Goal: Find specific page/section: Find specific page/section

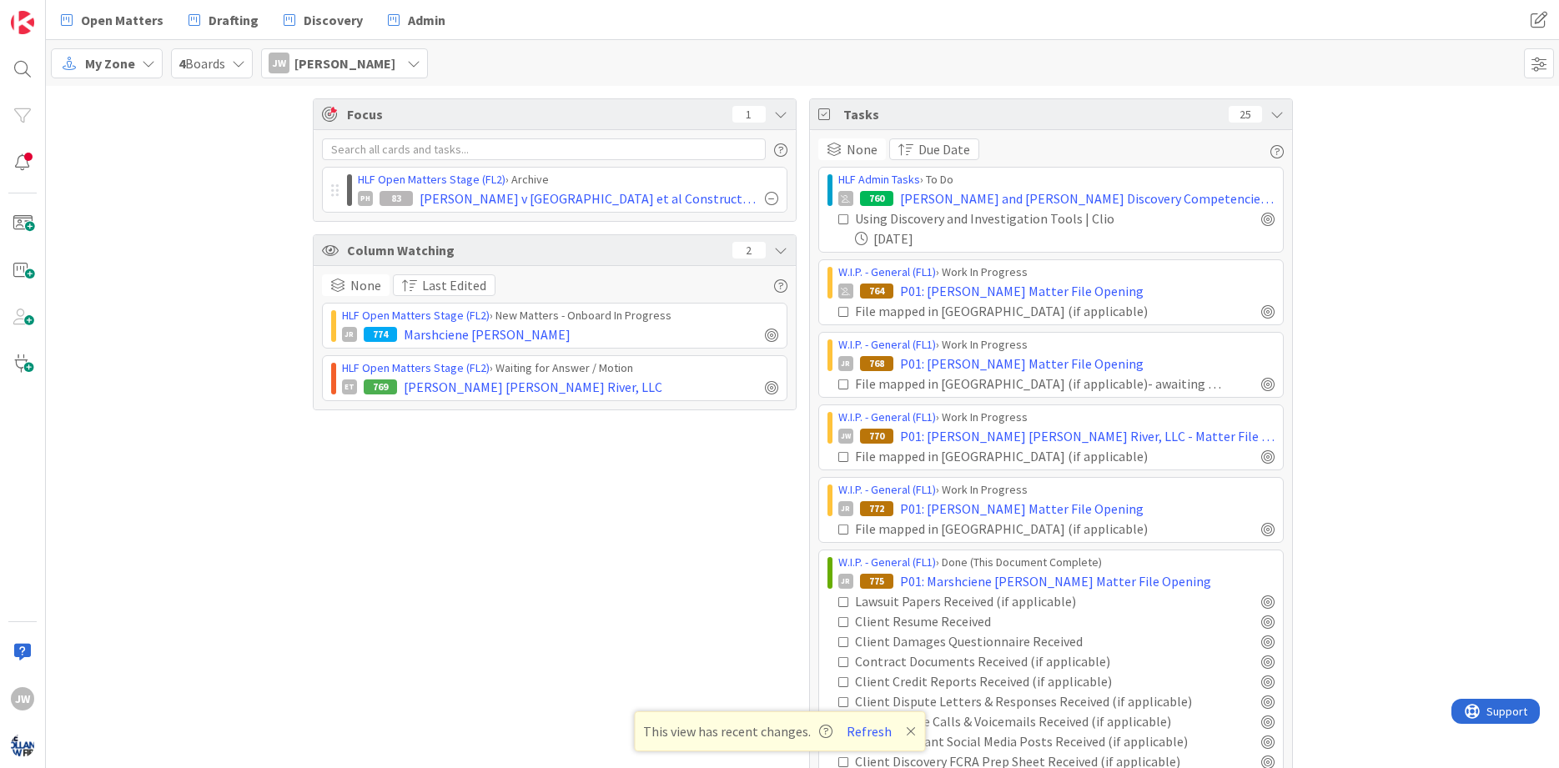
click at [860, 143] on div "Focus 1 HLF Open Matters Stage (FL2) › Archive PH 83 [PERSON_NAME] v Pennrose e…" at bounding box center [802, 552] width 1513 height 932
click at [860, 733] on icon at bounding box center [911, 731] width 10 height 13
click at [860, 583] on div "Focus 1 HLF Open Matters Stage (FL2) › Archive PH 83 [PERSON_NAME] v Pennrose e…" at bounding box center [802, 552] width 1513 height 932
click at [763, 540] on div "Focus 1 HLF Open Matters Stage (FL2) › Archive PH 83 [PERSON_NAME] v Pennrose e…" at bounding box center [555, 551] width 484 height 907
click at [275, 393] on div "Focus 1 HLF Open Matters Stage (FL2) › Archive PH 83 [PERSON_NAME] v Pennrose e…" at bounding box center [802, 552] width 1513 height 932
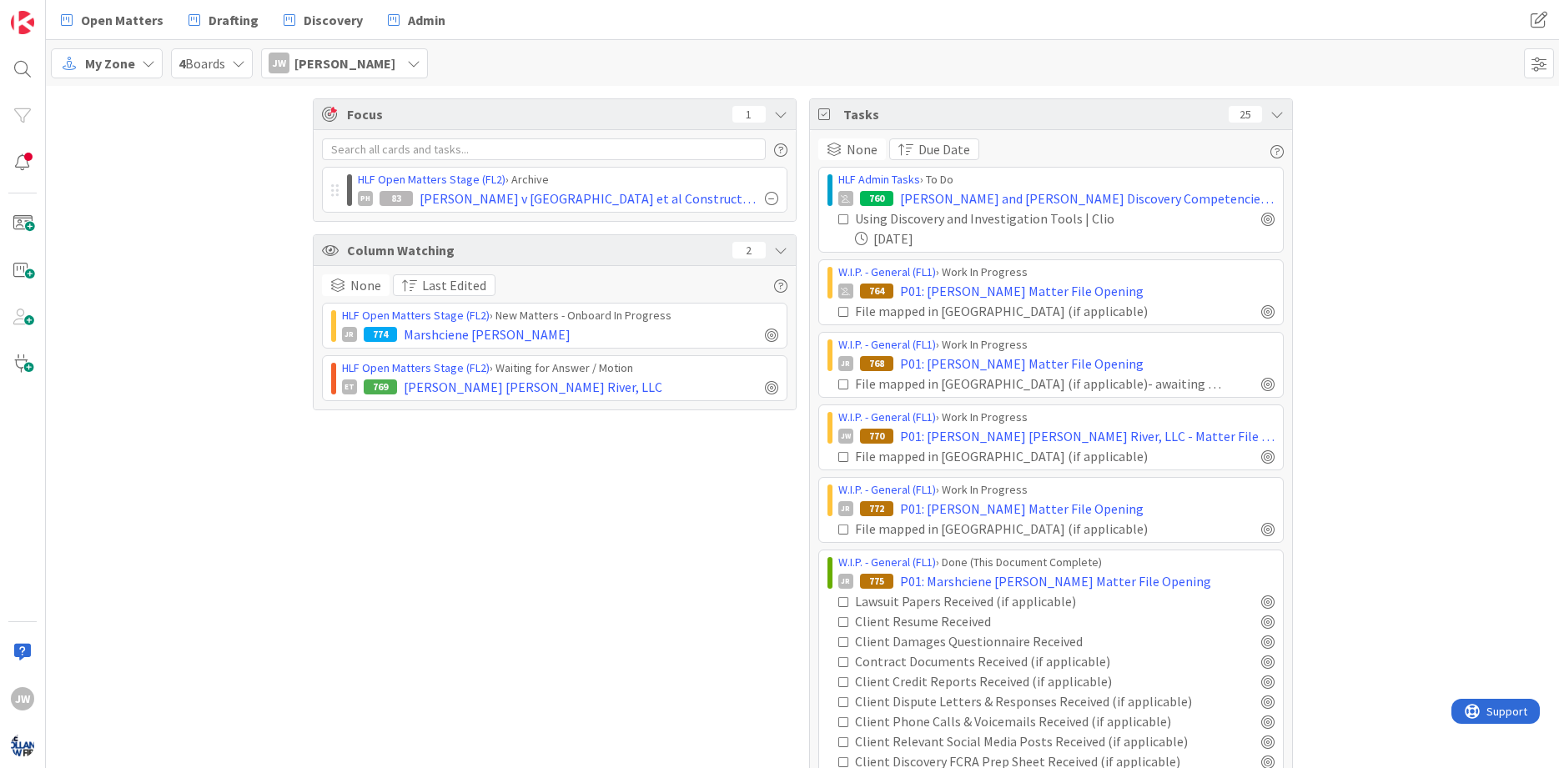
click at [282, 373] on div "Focus 1 HLF Open Matters Stage (FL2) › Archive PH 83 [PERSON_NAME] v Pennrose e…" at bounding box center [802, 552] width 1513 height 932
drag, startPoint x: 284, startPoint y: 337, endPoint x: 284, endPoint y: 311, distance: 25.9
click at [284, 311] on div "Focus 1 HLF Open Matters Stage (FL2) › Archive PH 83 [PERSON_NAME] v Pennrose e…" at bounding box center [802, 552] width 1513 height 932
drag, startPoint x: 284, startPoint y: 320, endPoint x: 290, endPoint y: 377, distance: 57.0
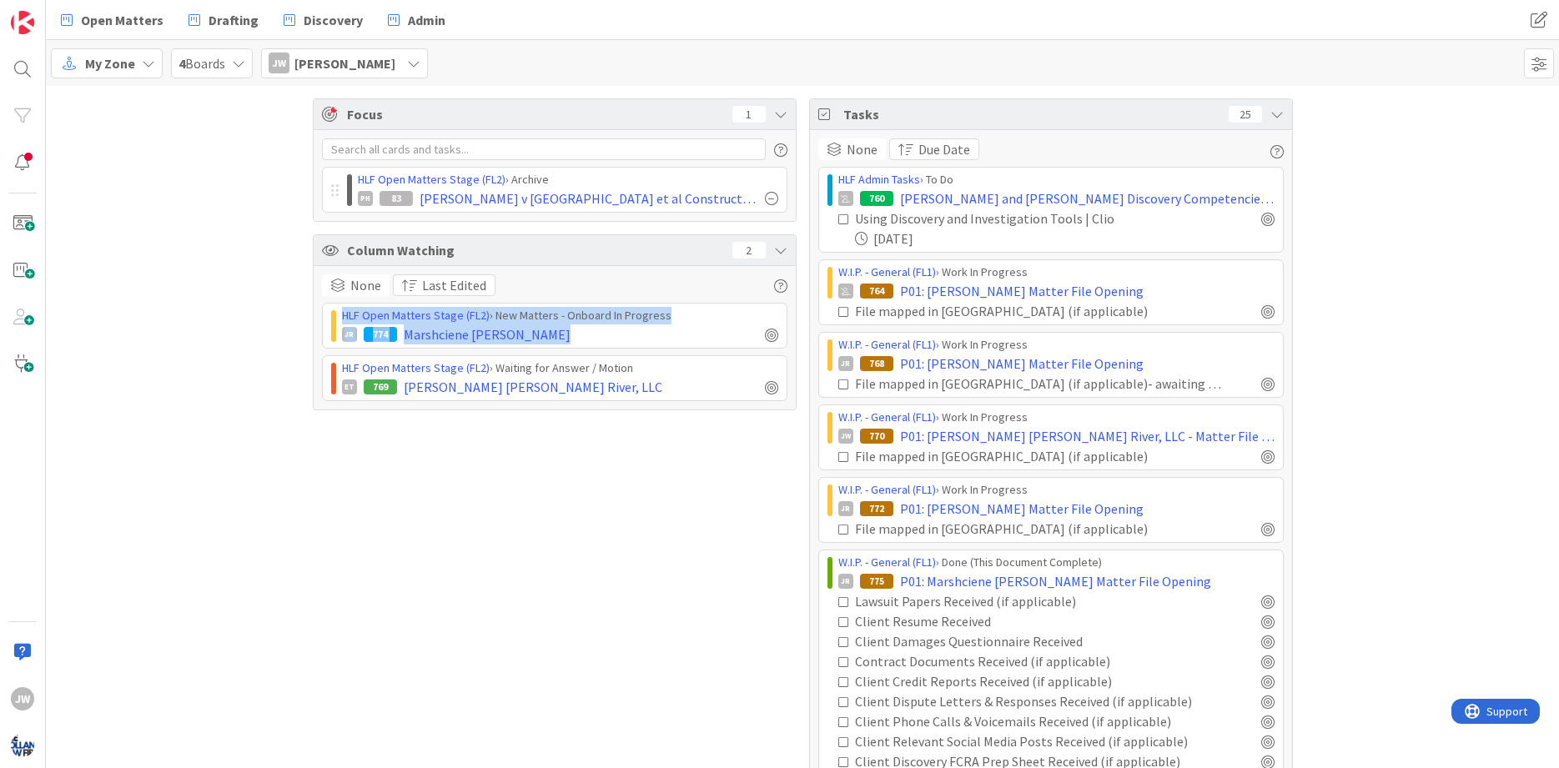
click at [290, 377] on div "Focus 1 HLF Open Matters Stage (FL2) › Archive PH 83 [PERSON_NAME] v Pennrose e…" at bounding box center [802, 552] width 1513 height 932
click at [290, 379] on div "Focus 1 HLF Open Matters Stage (FL2) › Archive PH 83 [PERSON_NAME] v Pennrose e…" at bounding box center [802, 552] width 1513 height 932
click at [271, 433] on div "Focus 1 HLF Open Matters Stage (FL2) › Archive PH 83 [PERSON_NAME] v Pennrose e…" at bounding box center [802, 552] width 1513 height 932
click at [860, 428] on div "Focus 1 HLF Open Matters Stage (FL2) › Archive PH 83 [PERSON_NAME] v Pennrose e…" at bounding box center [802, 552] width 1513 height 932
